Goal: Information Seeking & Learning: Find specific page/section

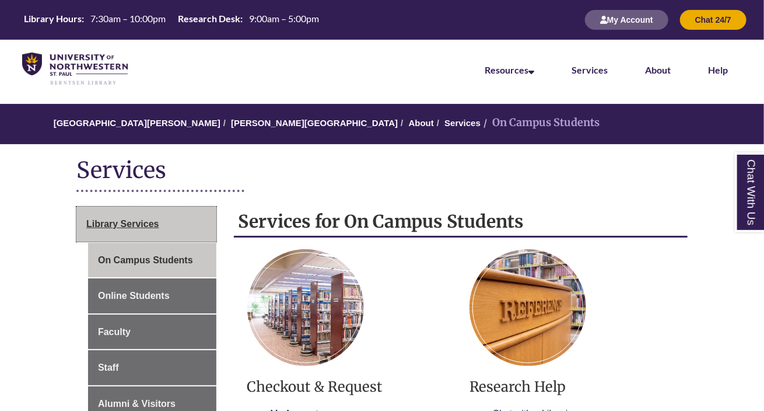
click at [167, 213] on link "Library Services" at bounding box center [146, 223] width 140 height 35
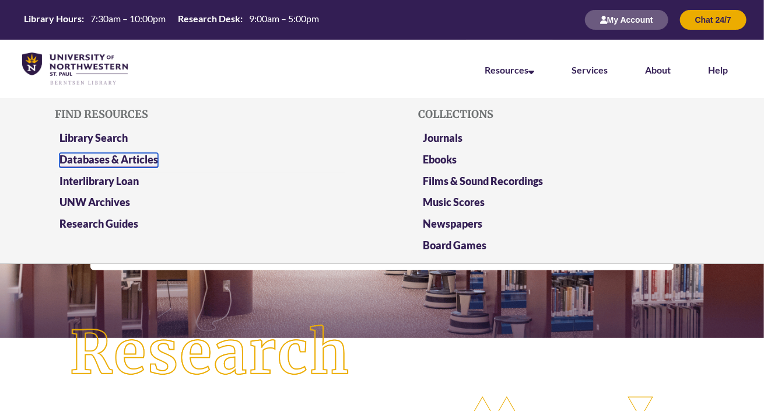
click at [100, 154] on link "Databases & Articles" at bounding box center [108, 160] width 99 height 15
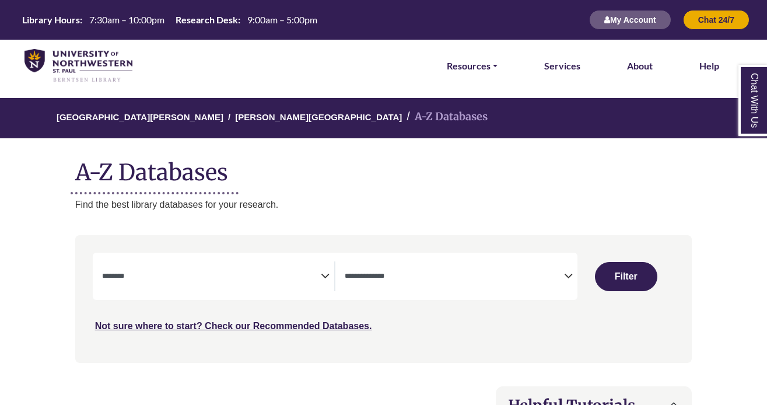
select select "Database Subject Filter"
select select "Database Types Filter"
select select "Database Subject Filter"
select select "Database Types Filter"
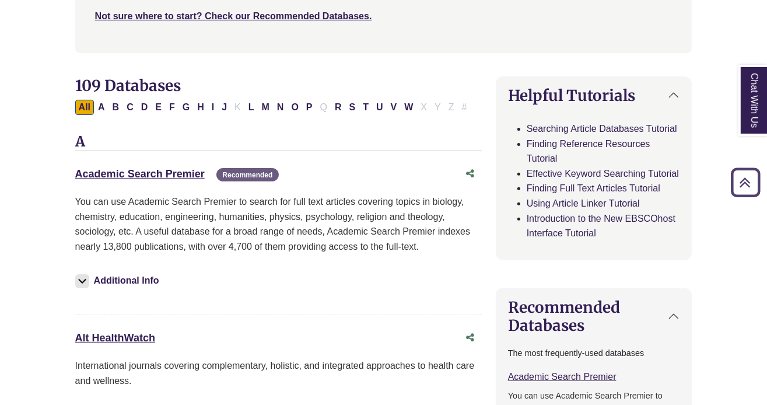
scroll to position [310, 0]
click at [142, 174] on link "Academic Search Premier This link opens in a new window" at bounding box center [139, 173] width 129 height 12
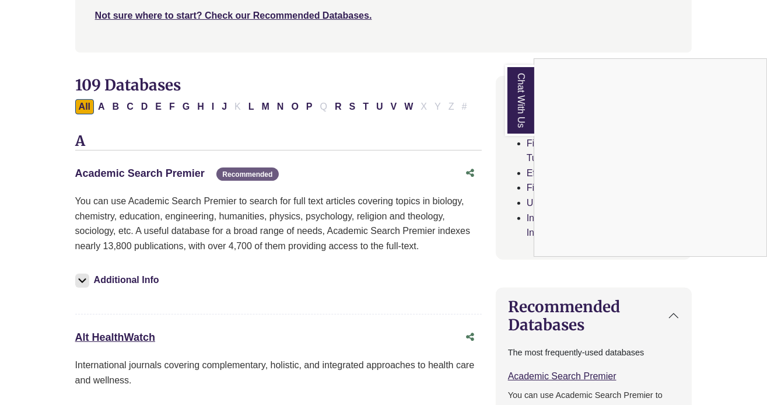
scroll to position [0, 0]
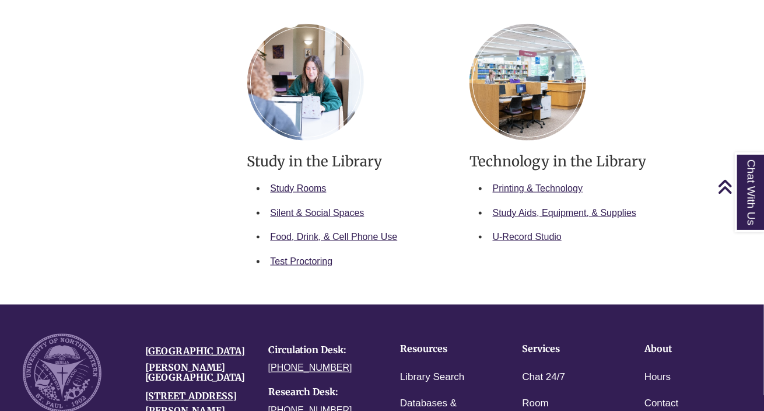
scroll to position [643, 0]
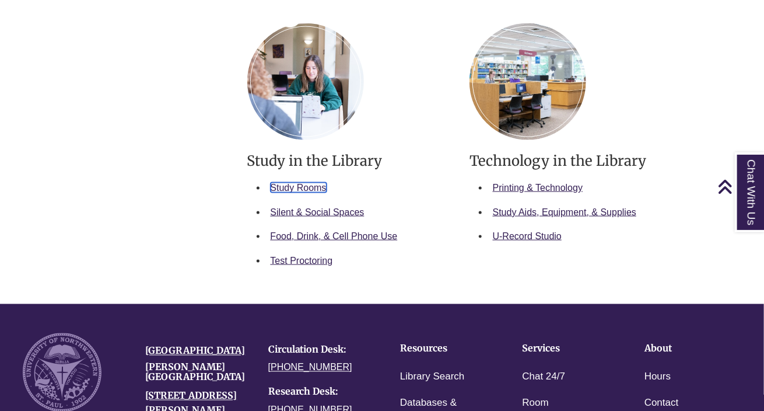
click at [303, 184] on link "Study Rooms" at bounding box center [299, 188] width 56 height 10
